Goal: Information Seeking & Learning: Learn about a topic

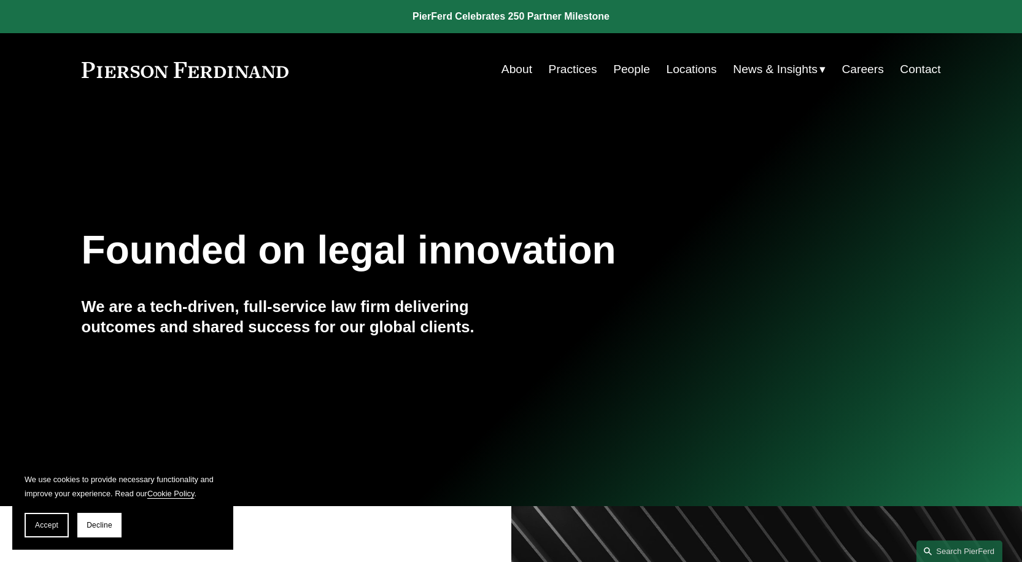
click at [506, 70] on link "About" at bounding box center [517, 69] width 31 height 23
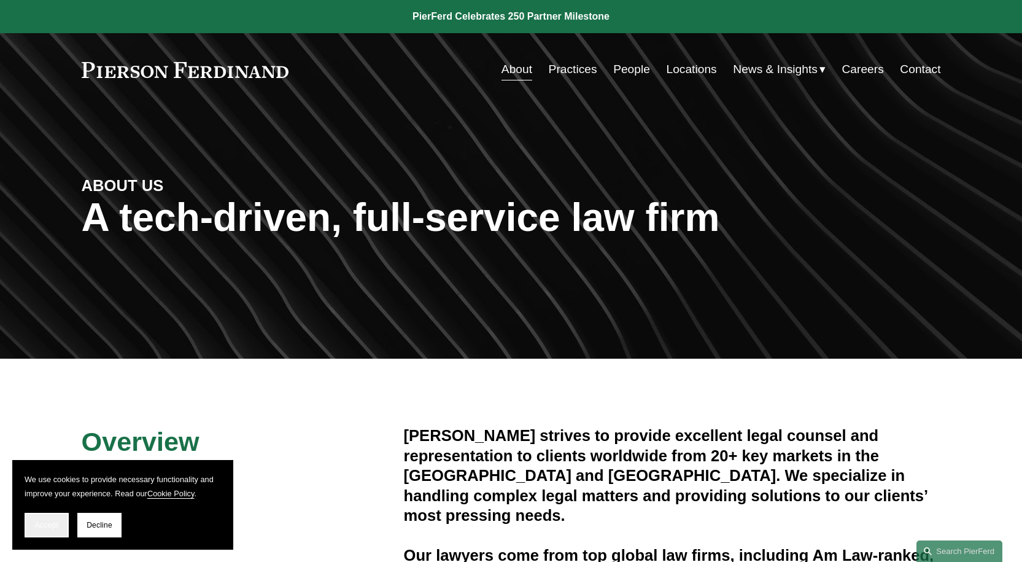
click at [44, 527] on span "Accept" at bounding box center [46, 525] width 23 height 9
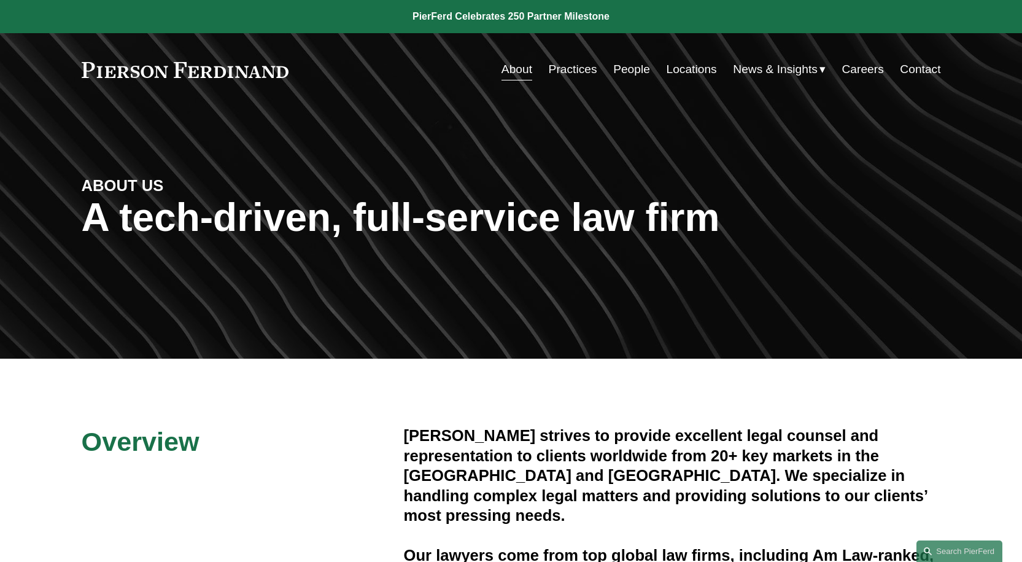
click at [627, 67] on link "People" at bounding box center [631, 69] width 37 height 23
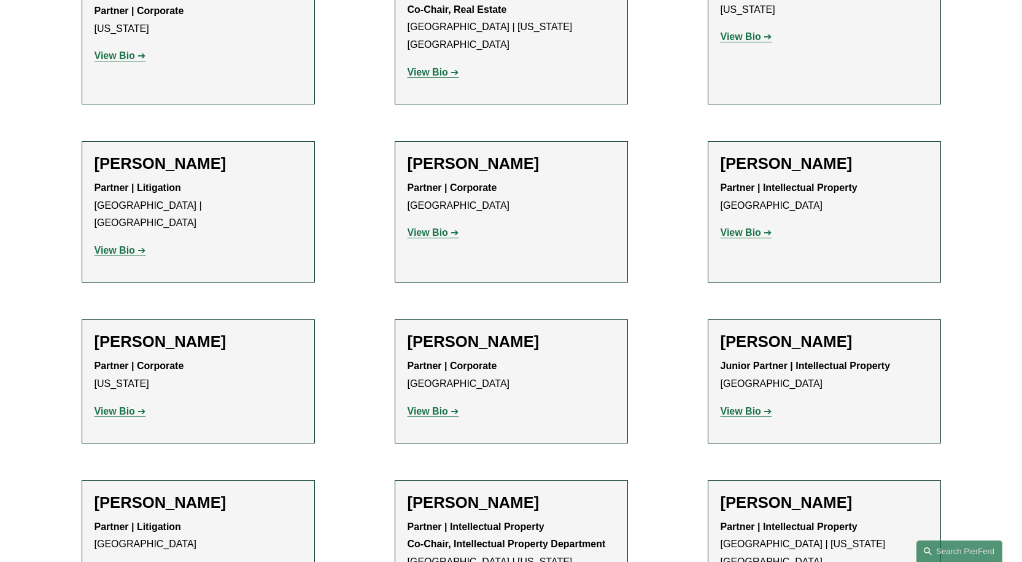
scroll to position [9613, 0]
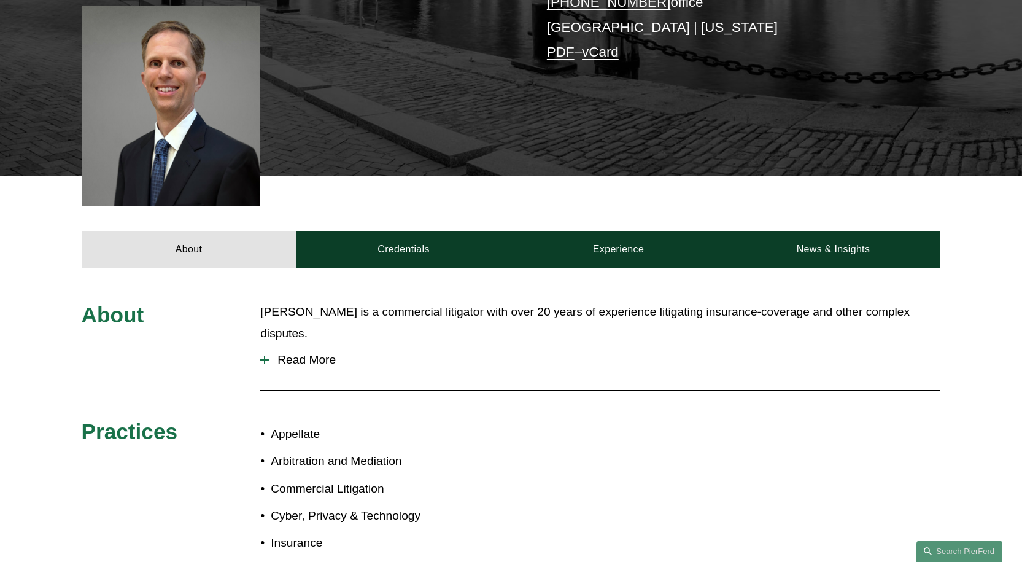
scroll to position [368, 0]
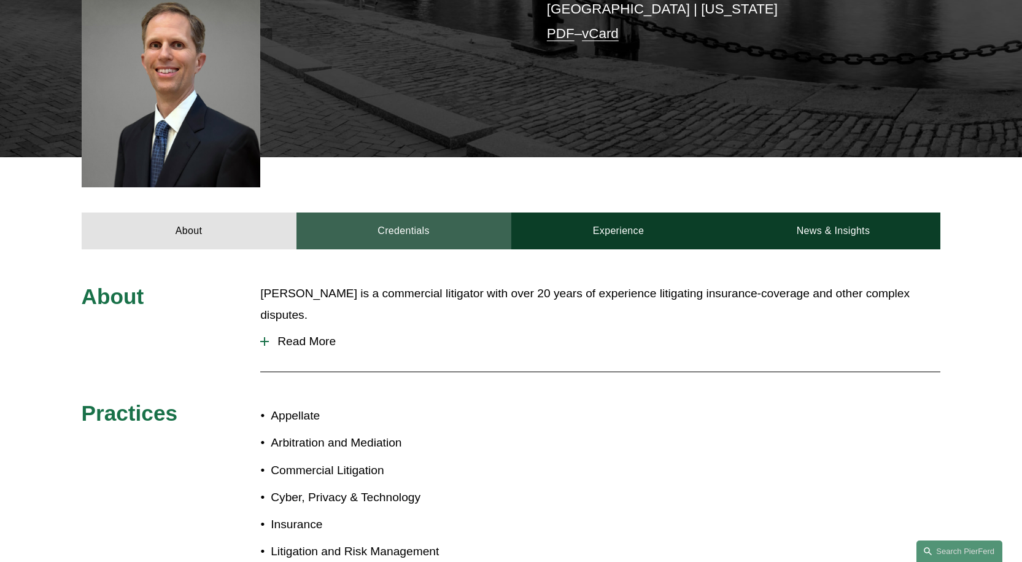
click at [405, 212] on link "Credentials" at bounding box center [403, 230] width 215 height 37
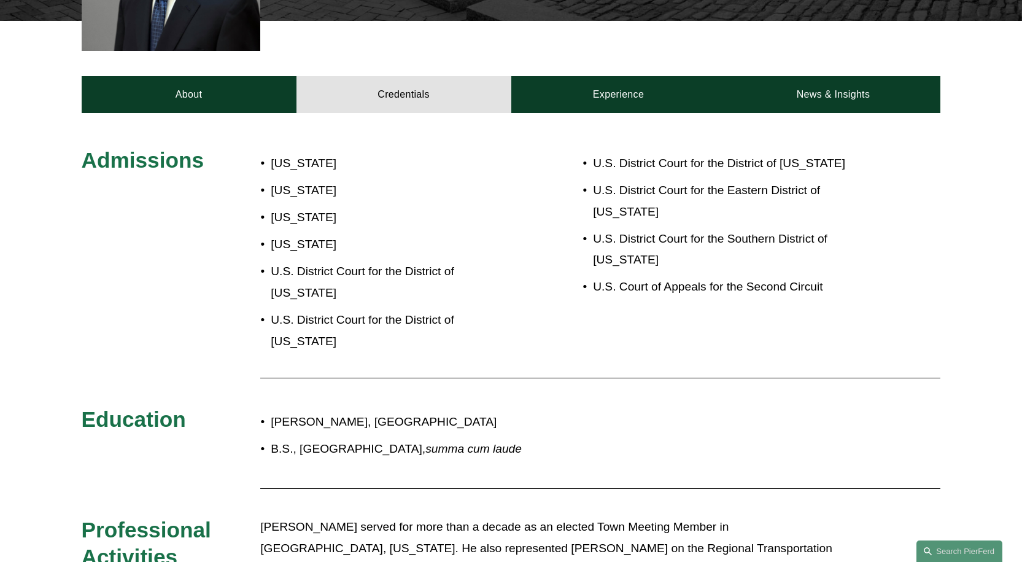
scroll to position [123, 0]
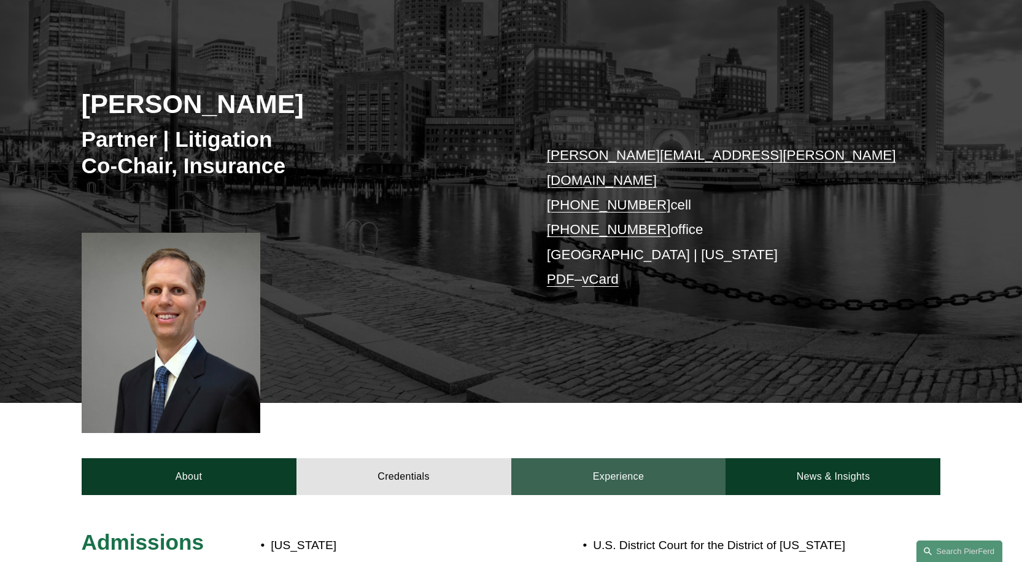
click at [605, 459] on link "Experience" at bounding box center [618, 476] width 215 height 37
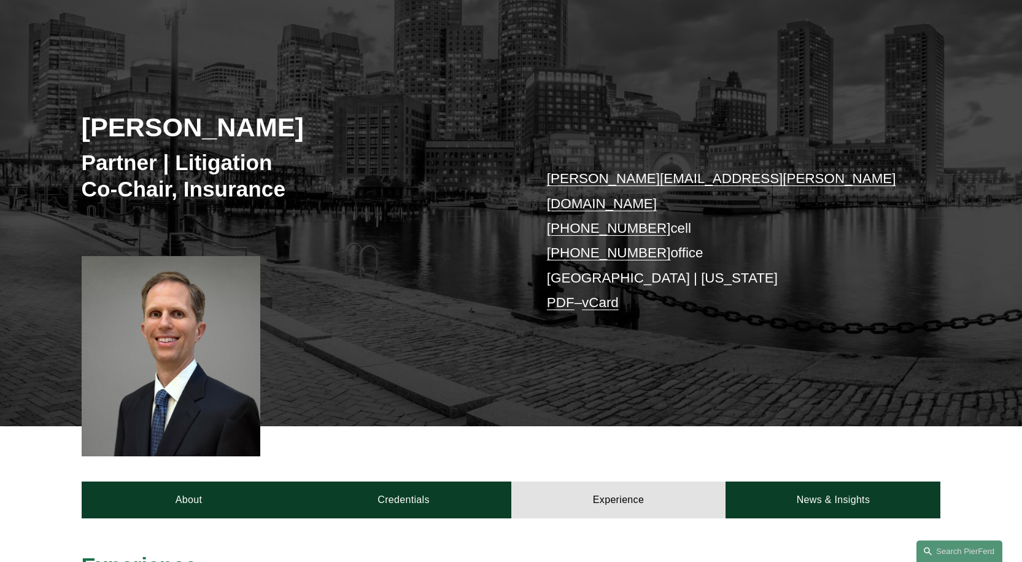
scroll to position [184, 0]
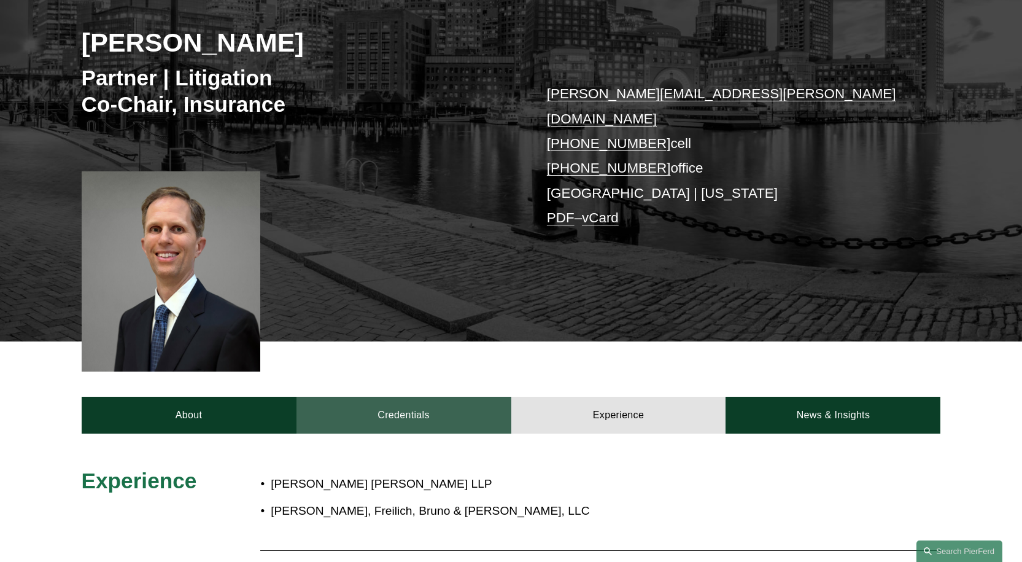
click at [397, 397] on link "Credentials" at bounding box center [403, 415] width 215 height 37
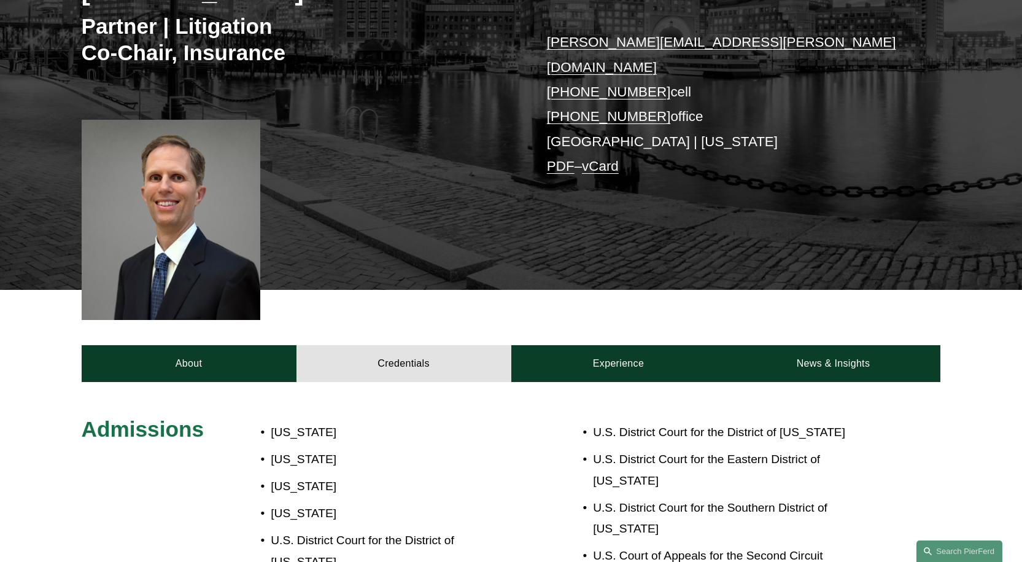
scroll to position [0, 0]
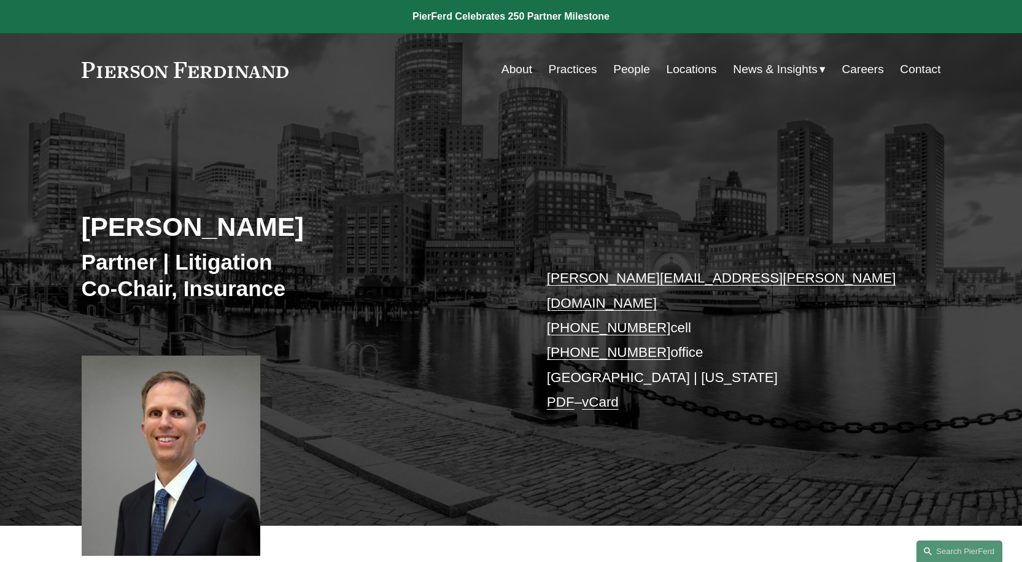
click at [695, 69] on link "Locations" at bounding box center [692, 69] width 50 height 23
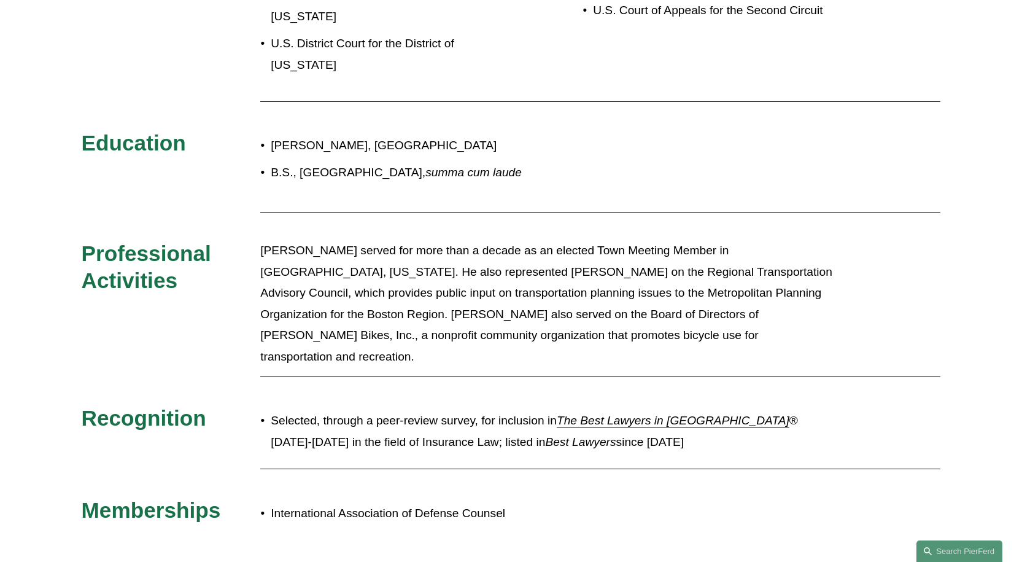
scroll to position [551, 0]
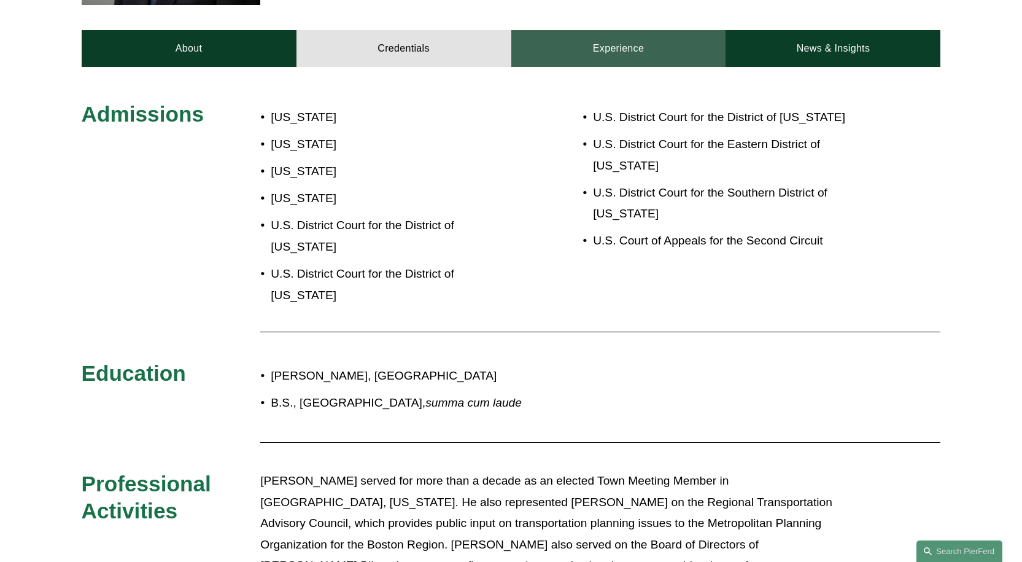
click at [602, 30] on link "Experience" at bounding box center [618, 48] width 215 height 37
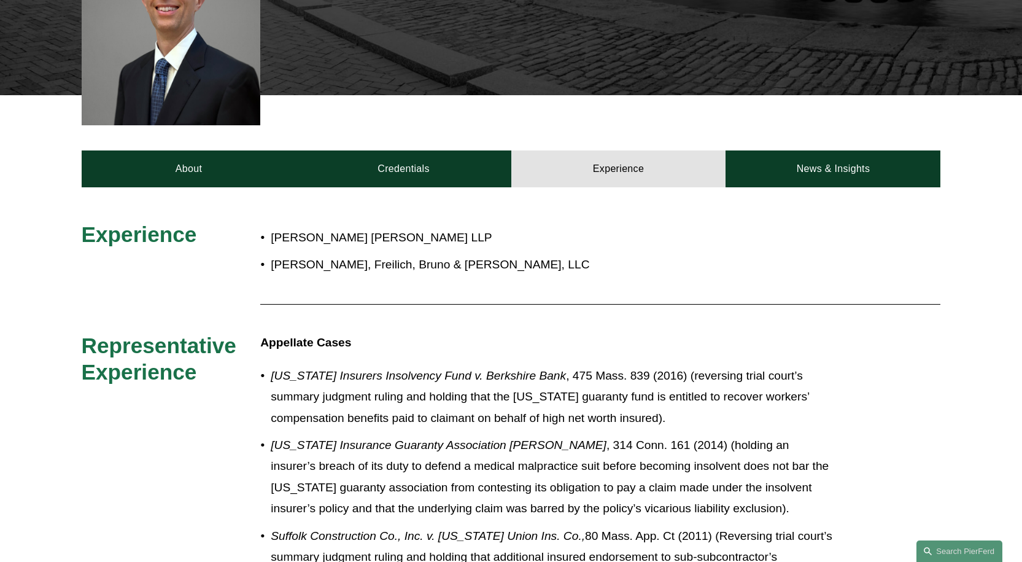
scroll to position [428, 0]
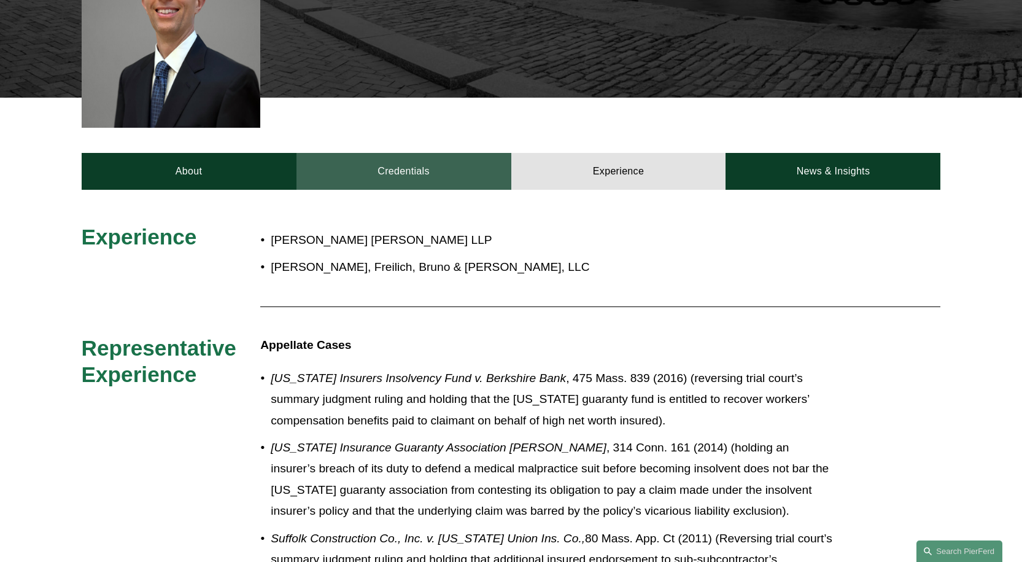
click at [395, 161] on link "Credentials" at bounding box center [403, 171] width 215 height 37
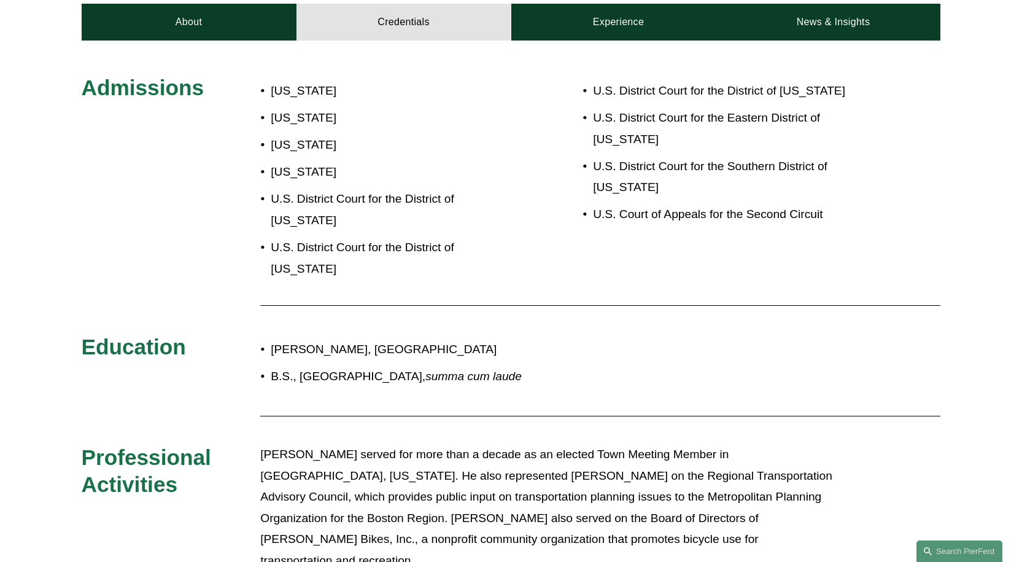
scroll to position [858, 0]
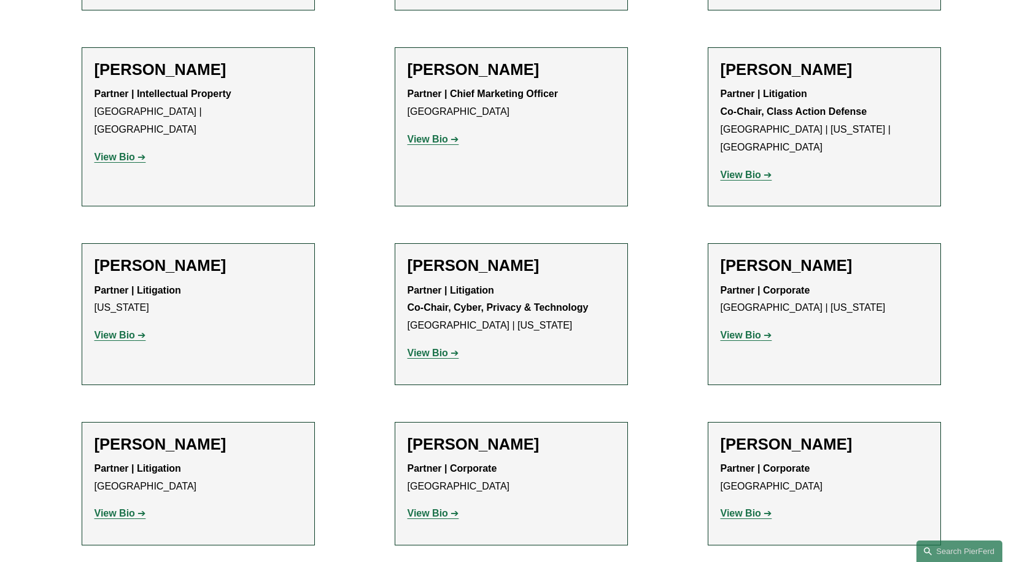
scroll to position [10902, 0]
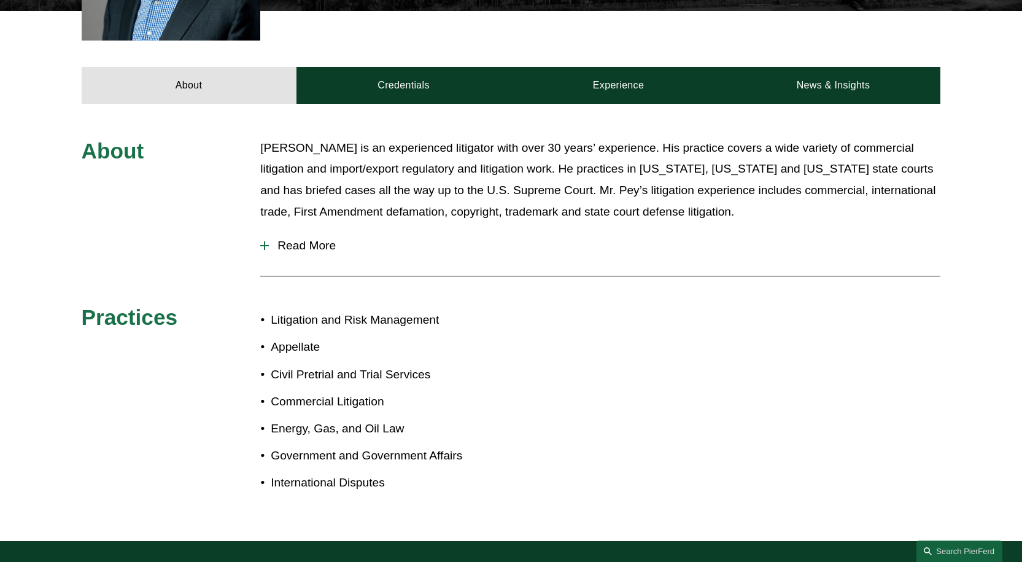
scroll to position [491, 0]
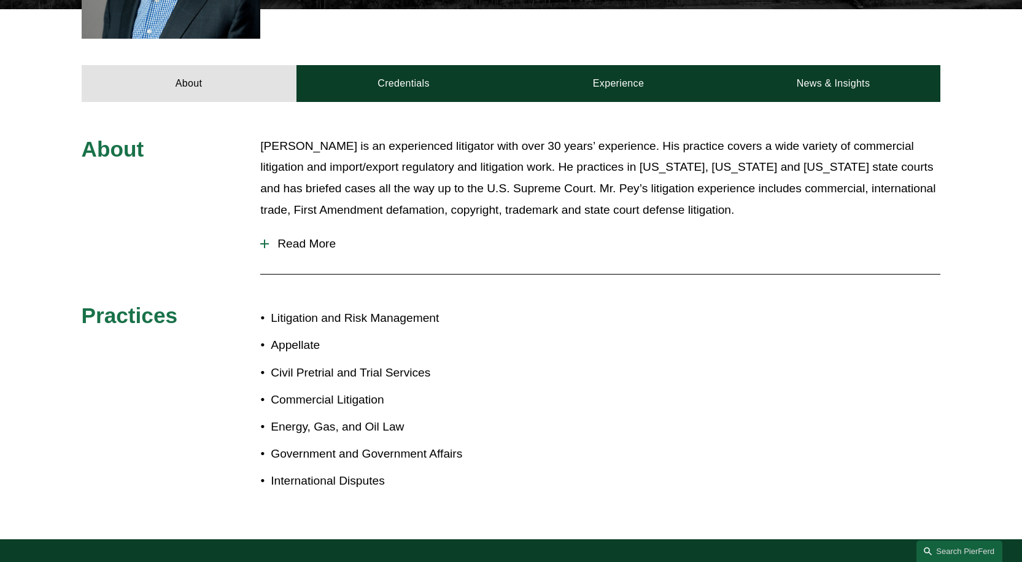
click at [311, 237] on span "Read More" at bounding box center [605, 244] width 672 height 14
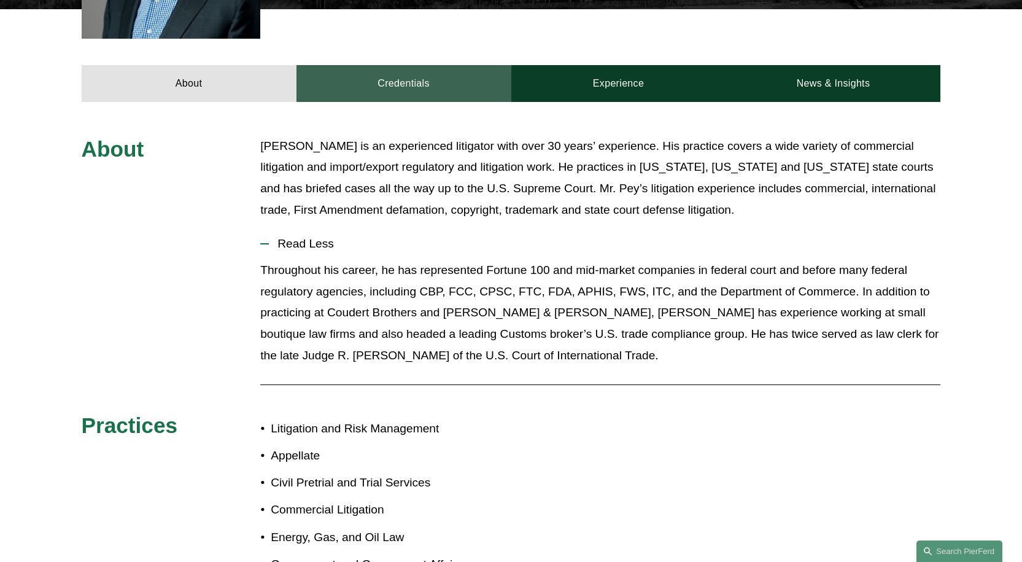
click at [421, 70] on link "Credentials" at bounding box center [403, 83] width 215 height 37
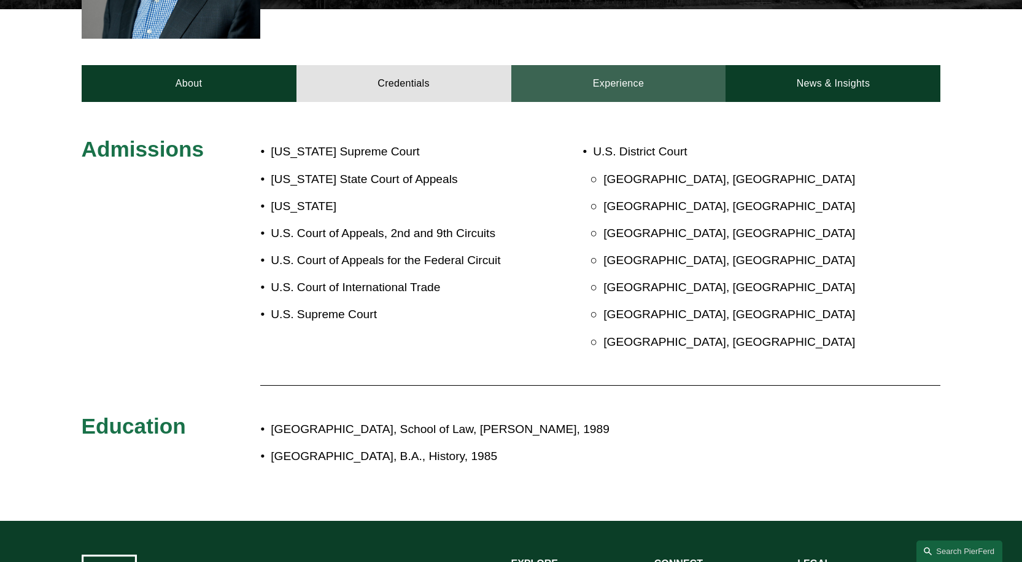
click at [618, 72] on link "Experience" at bounding box center [618, 83] width 215 height 37
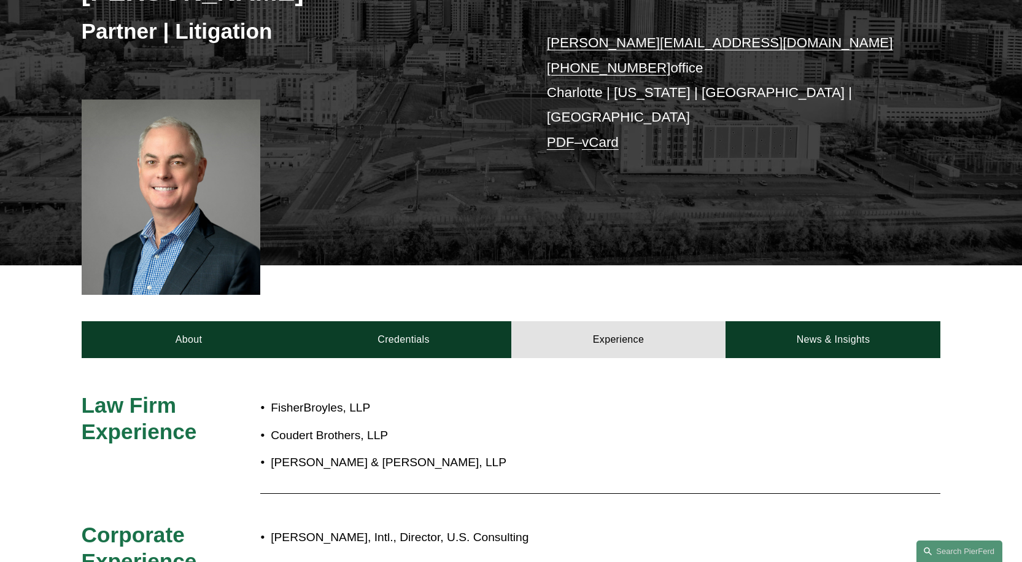
scroll to position [430, 0]
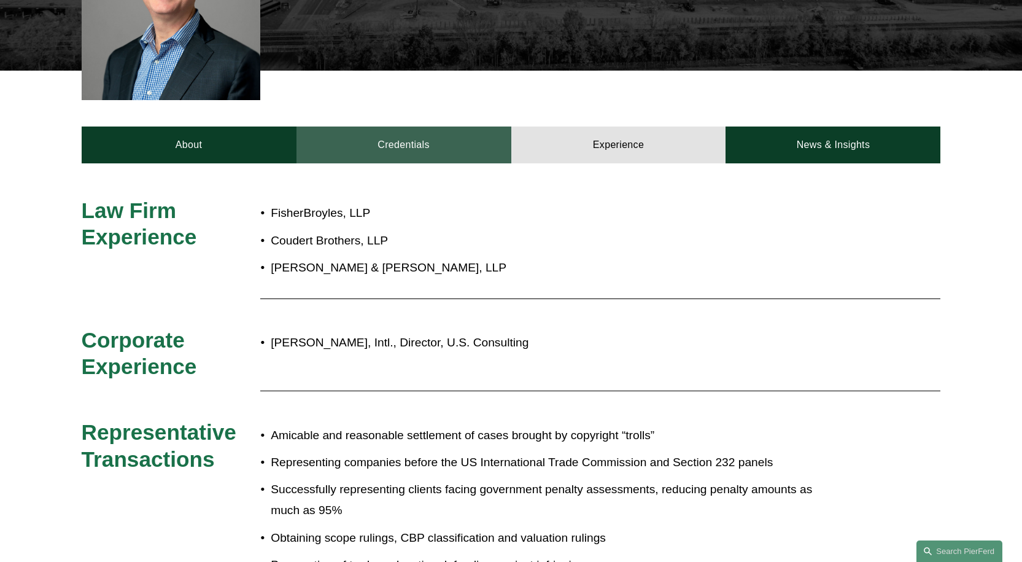
click at [403, 136] on link "Credentials" at bounding box center [403, 144] width 215 height 37
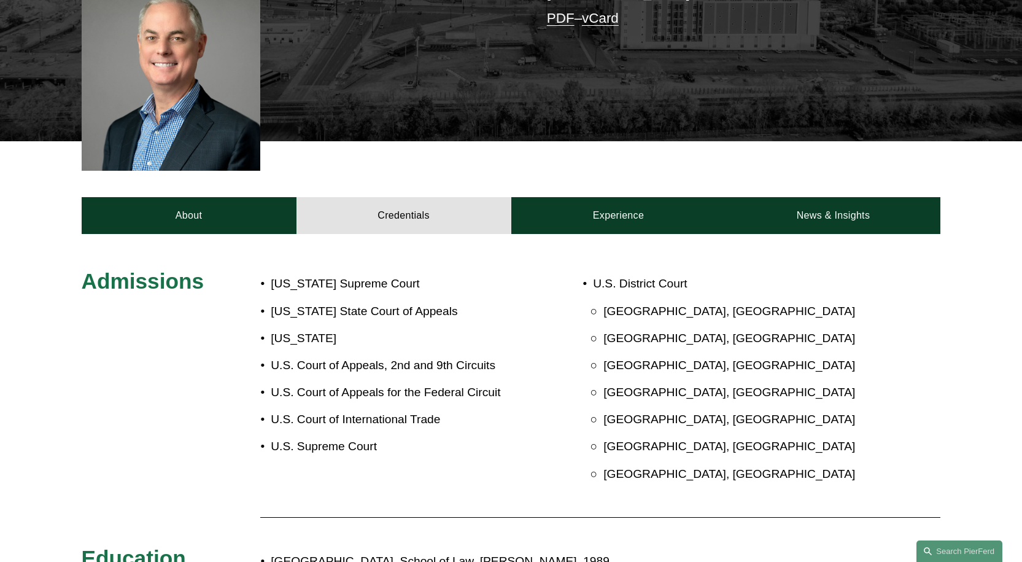
scroll to position [34, 0]
